Goal: Check status

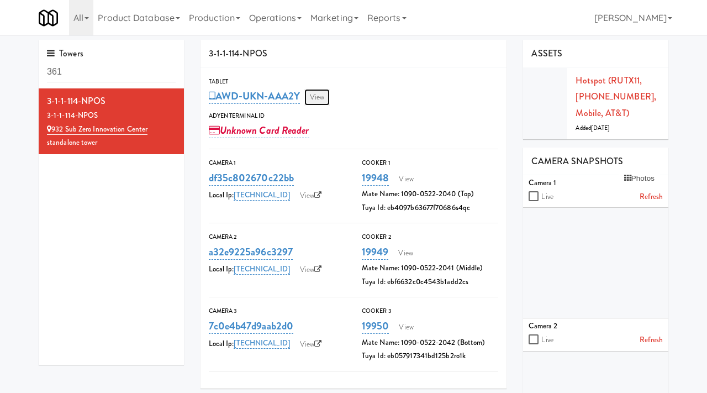
click at [319, 98] on link "View" at bounding box center [317, 97] width 25 height 17
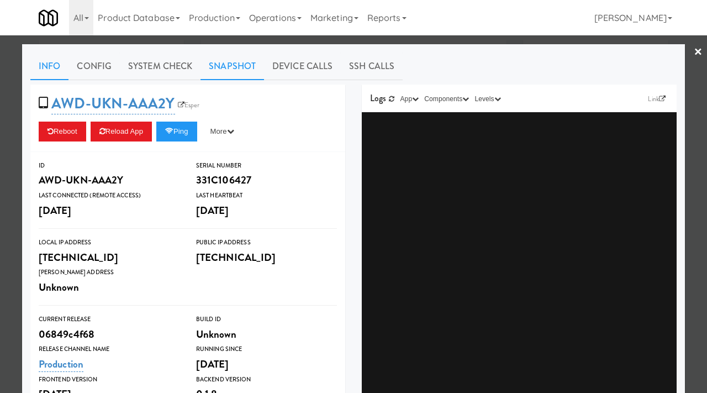
click at [223, 66] on link "Snapshot" at bounding box center [233, 67] width 64 height 28
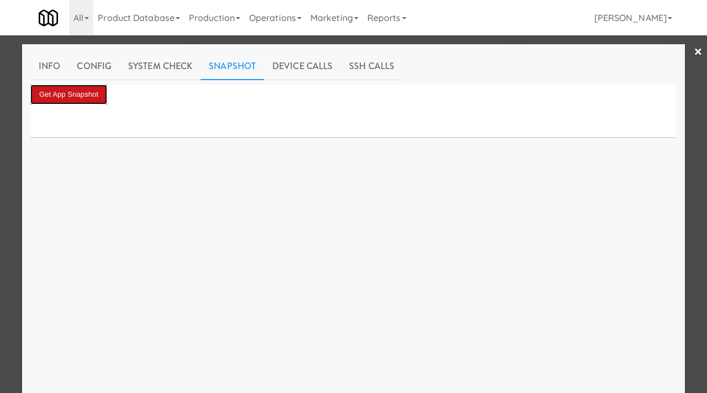
click at [74, 92] on button "Get App Snapshot" at bounding box center [68, 95] width 77 height 20
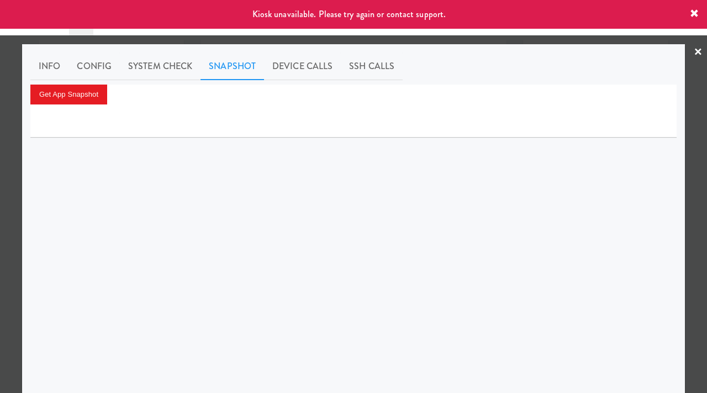
click at [0, 147] on div at bounding box center [353, 196] width 707 height 393
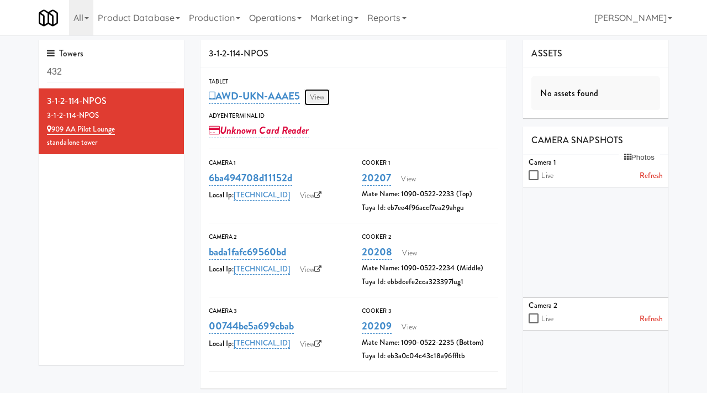
click at [319, 97] on link "View" at bounding box center [317, 97] width 25 height 17
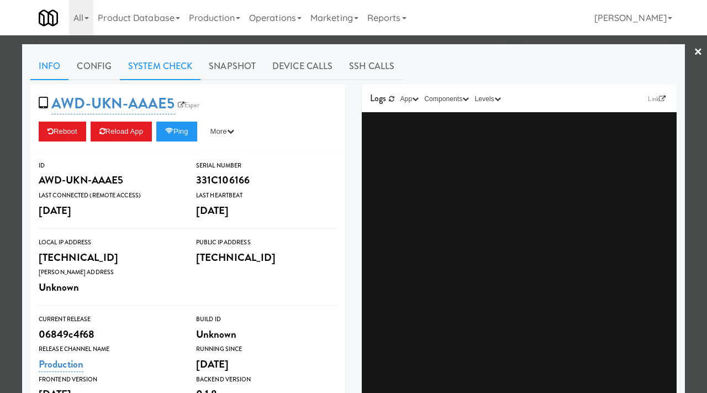
click at [170, 72] on link "System Check" at bounding box center [160, 67] width 81 height 28
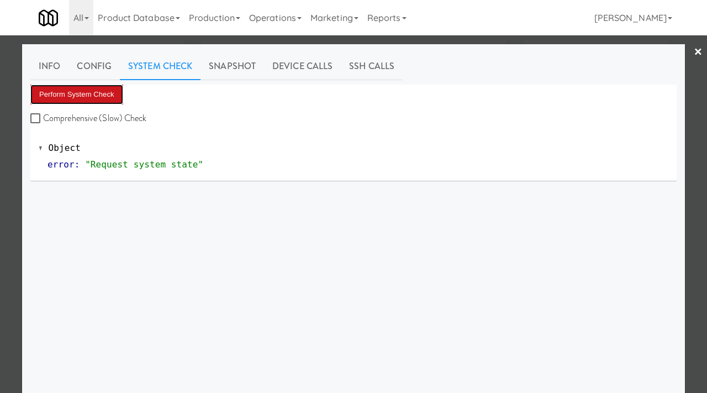
click at [98, 96] on button "Perform System Check" at bounding box center [76, 95] width 93 height 20
click at [91, 87] on button "Perform System Check" at bounding box center [76, 95] width 93 height 20
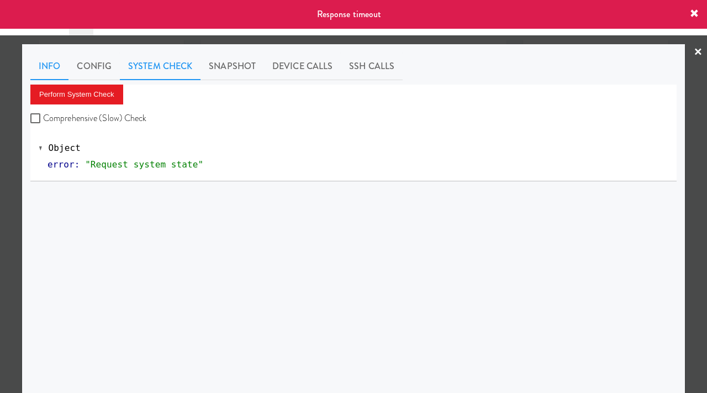
click at [61, 73] on link "Info" at bounding box center [49, 67] width 38 height 28
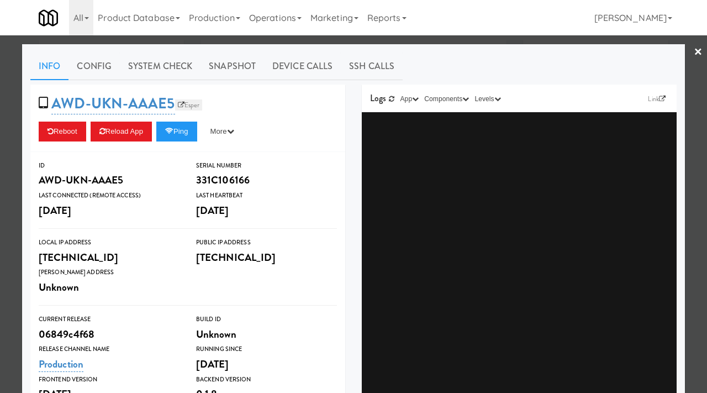
click at [182, 104] on link "Esper" at bounding box center [189, 104] width 28 height 11
click at [186, 61] on link "System Check" at bounding box center [160, 67] width 81 height 28
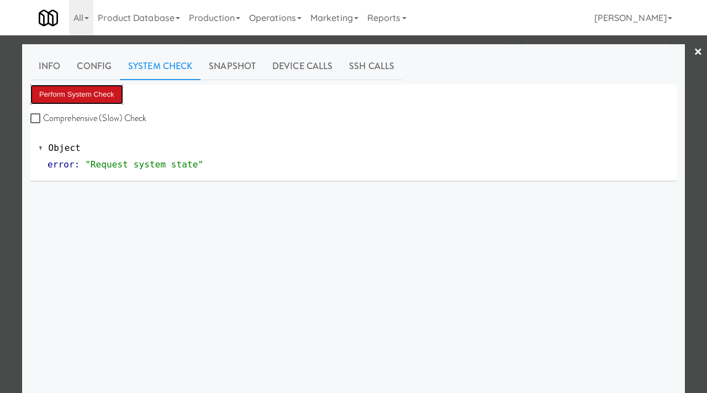
click at [76, 97] on button "Perform System Check" at bounding box center [76, 95] width 93 height 20
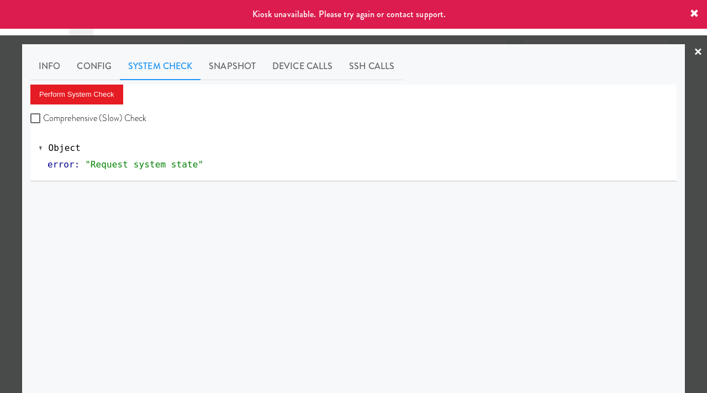
click at [0, 159] on div at bounding box center [353, 196] width 707 height 393
